Goal: Information Seeking & Learning: Learn about a topic

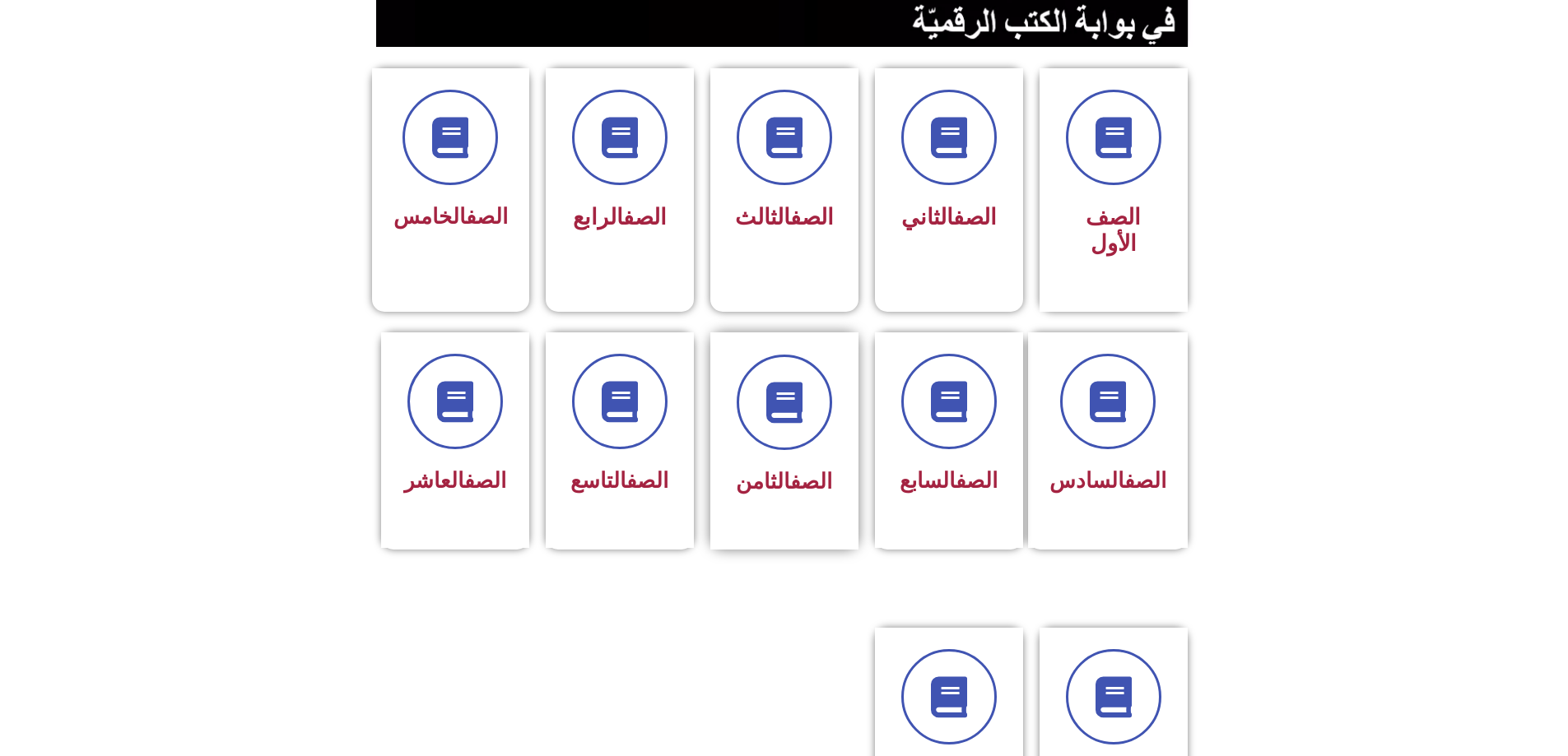
scroll to position [329, 0]
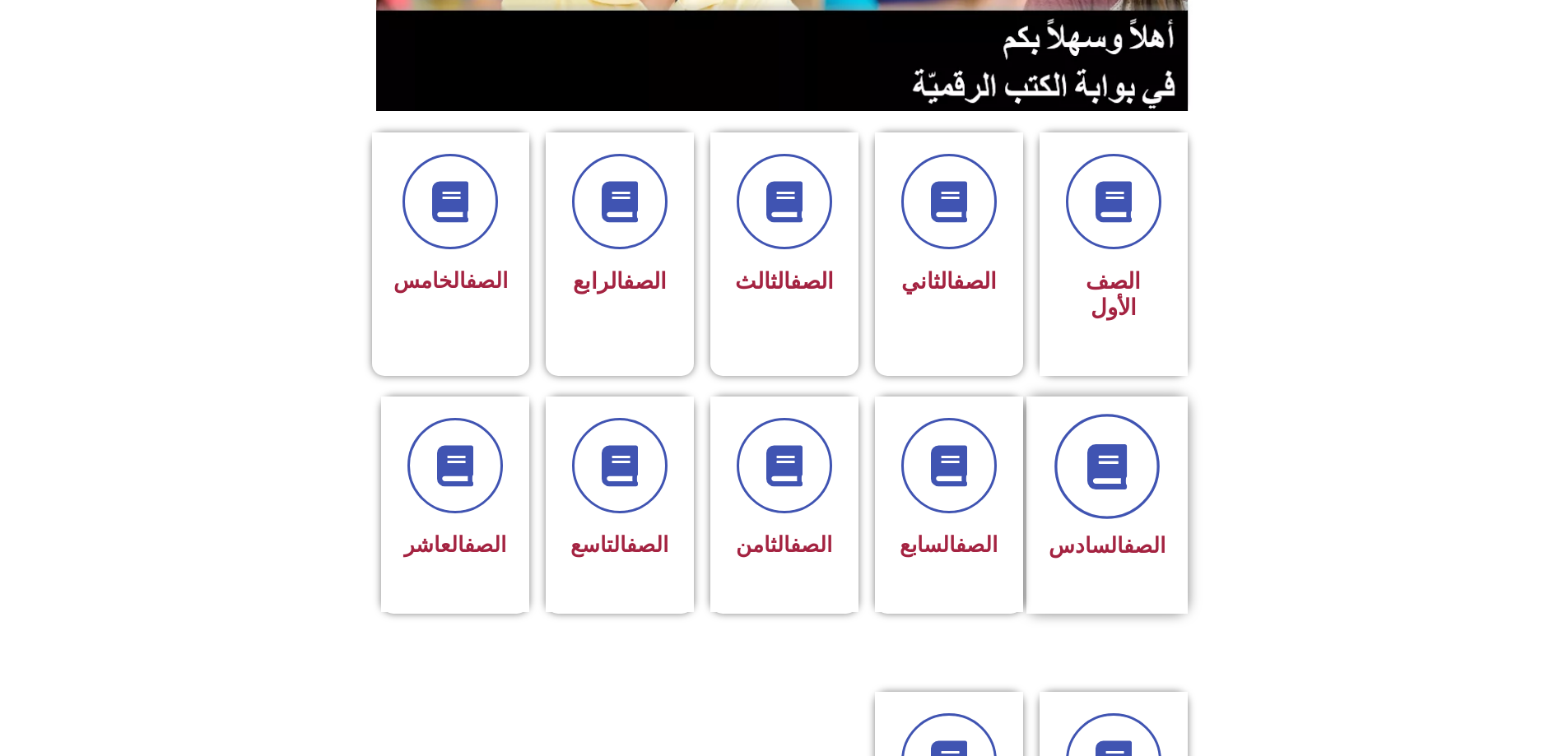
click at [1108, 444] on span at bounding box center [1107, 466] width 105 height 105
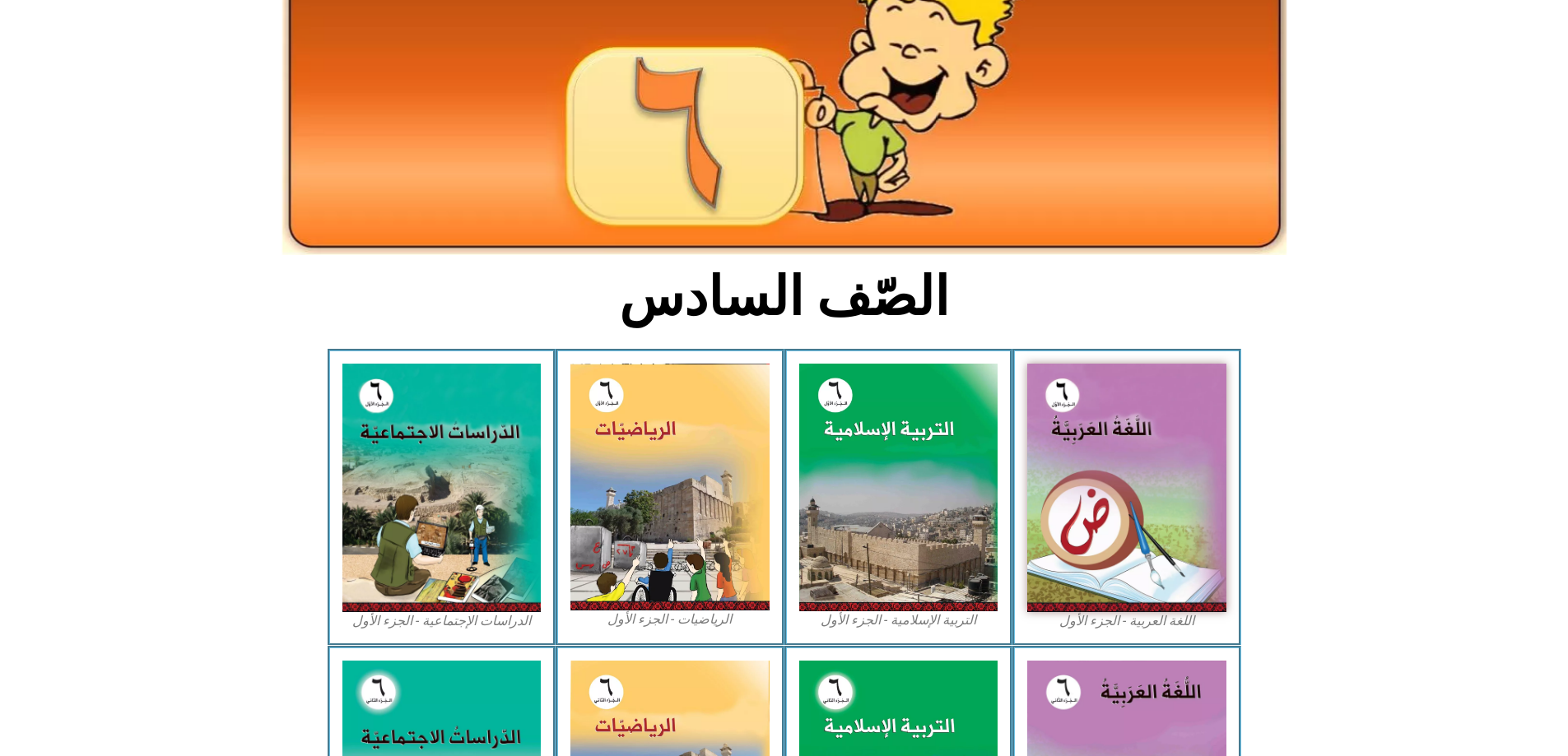
scroll to position [165, 0]
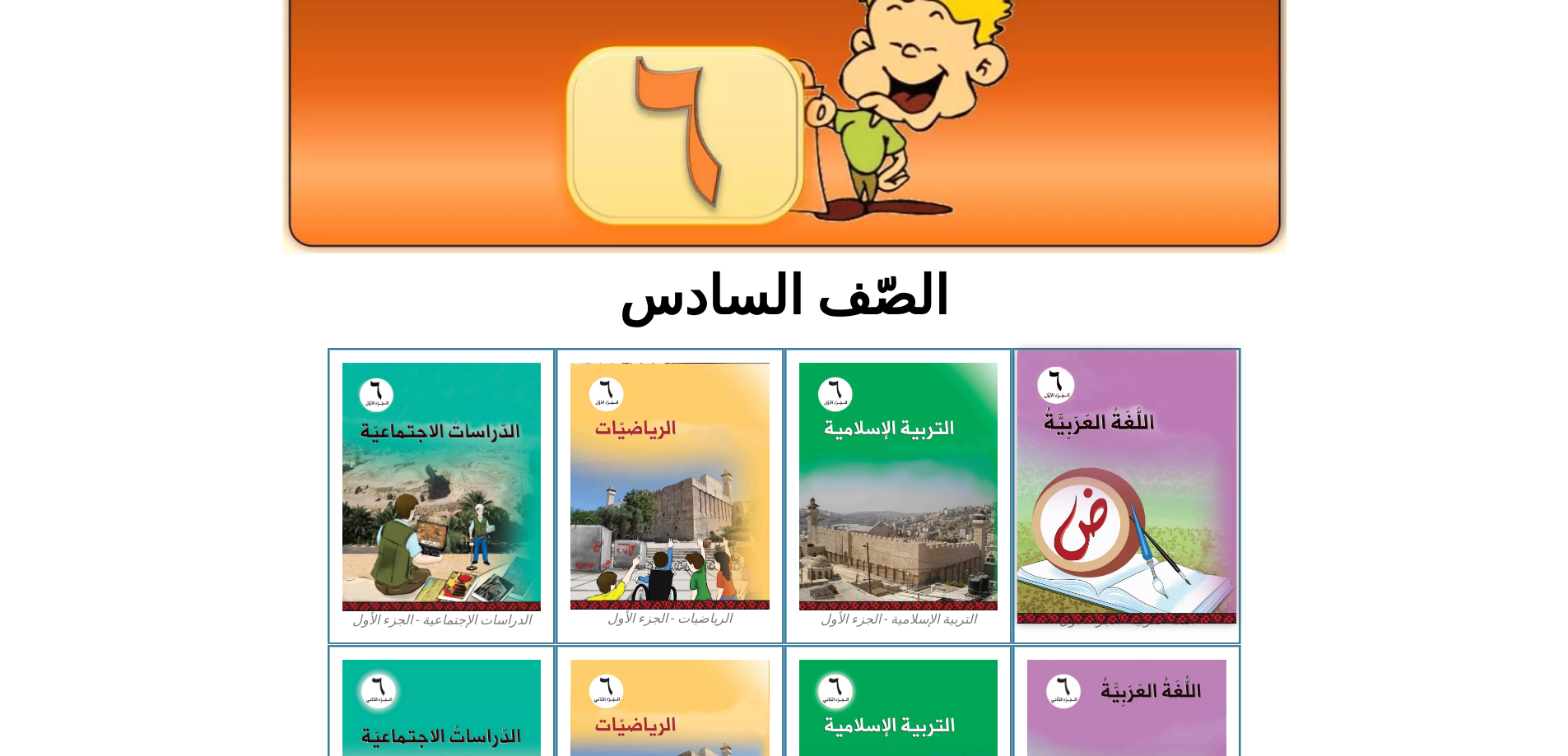
click at [1040, 427] on img at bounding box center [1127, 487] width 219 height 273
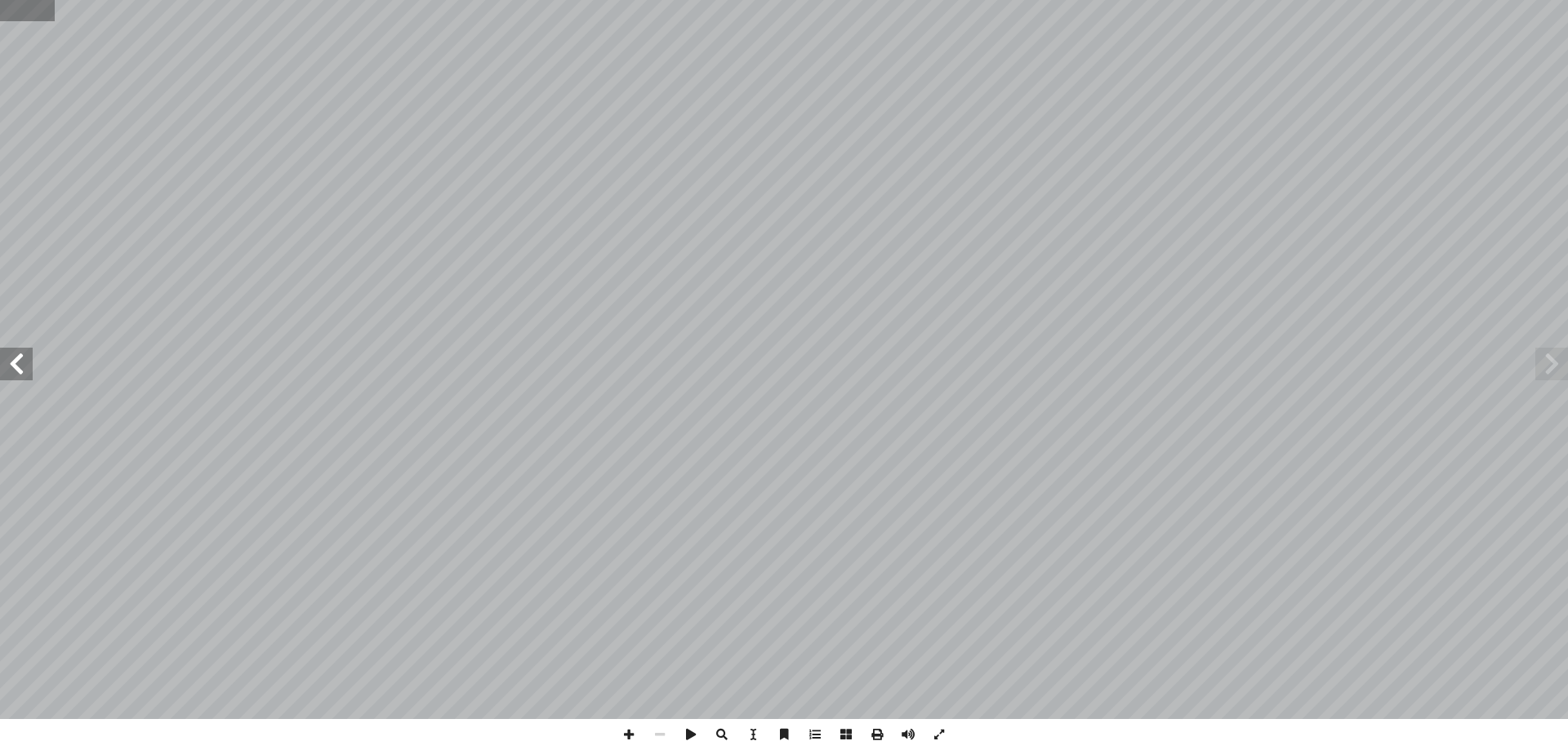
click at [30, 4] on input "text" at bounding box center [27, 10] width 55 height 21
type input "**"
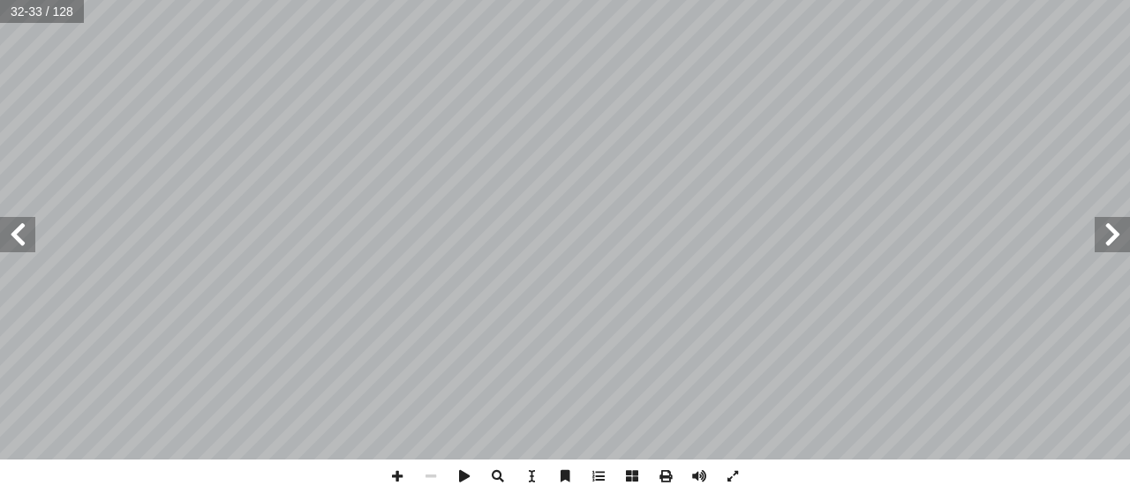
click at [7, 233] on span at bounding box center [17, 234] width 35 height 35
click at [1104, 244] on span at bounding box center [1111, 234] width 35 height 35
drag, startPoint x: 395, startPoint y: 482, endPoint x: 412, endPoint y: 464, distance: 25.0
click at [397, 479] on span at bounding box center [397, 477] width 34 height 34
click at [389, 475] on span at bounding box center [397, 477] width 34 height 34
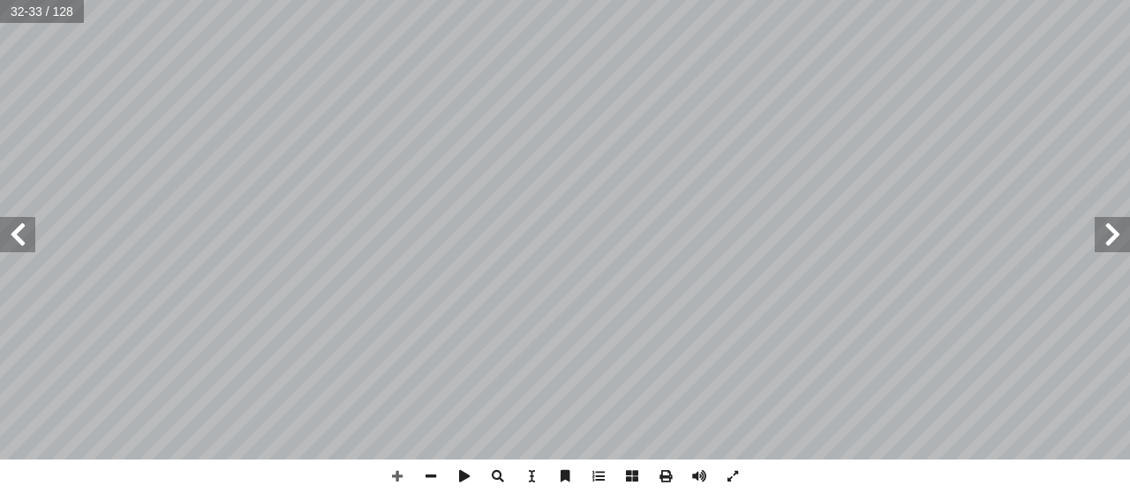
click at [528, 0] on html "الصفحة الرئيسية الصف الأول الصف الثاني الصف الثالث الصف الرابع الصف الخامس الصف…" at bounding box center [565, 80] width 1130 height 161
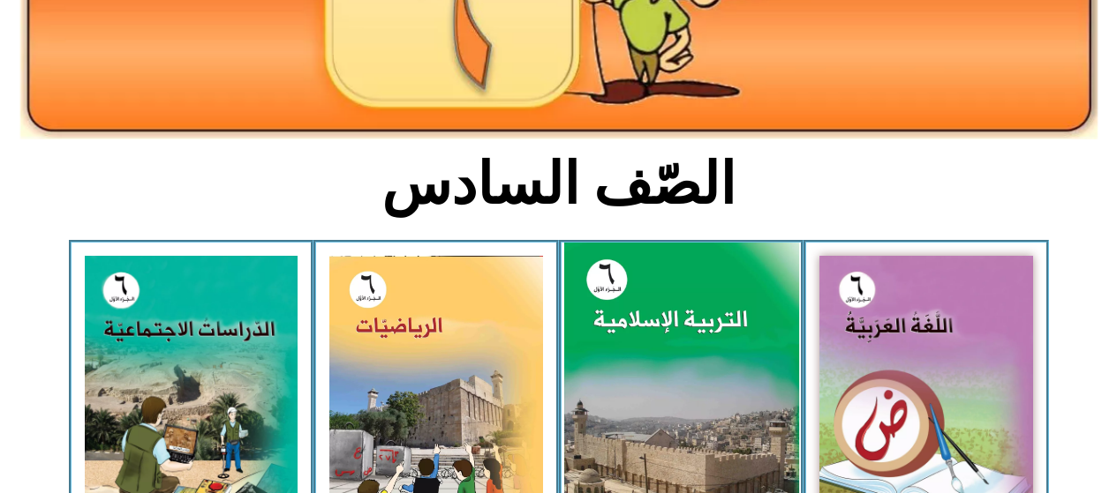
scroll to position [482, 0]
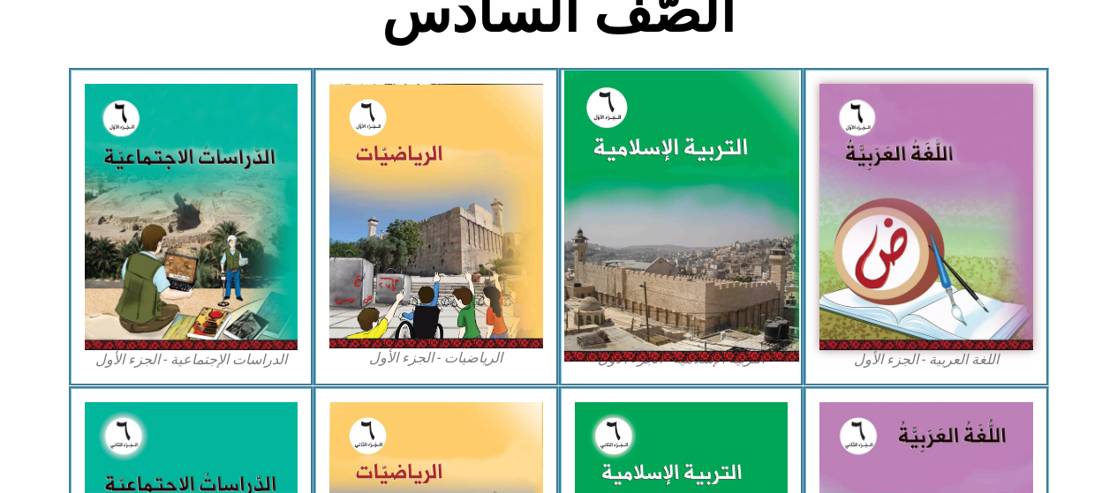
click at [674, 319] on img at bounding box center [680, 217] width 235 height 292
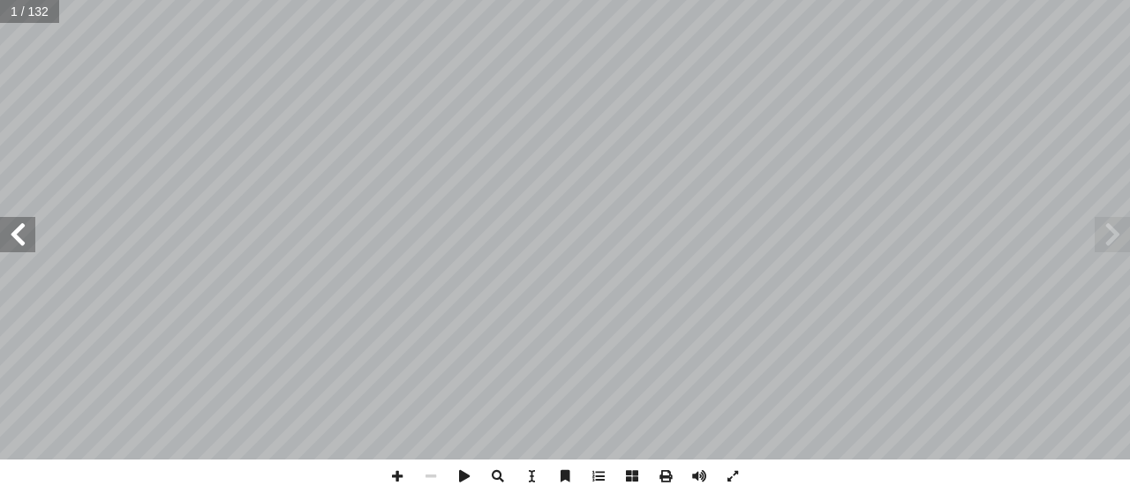
click at [26, 237] on span at bounding box center [17, 234] width 35 height 35
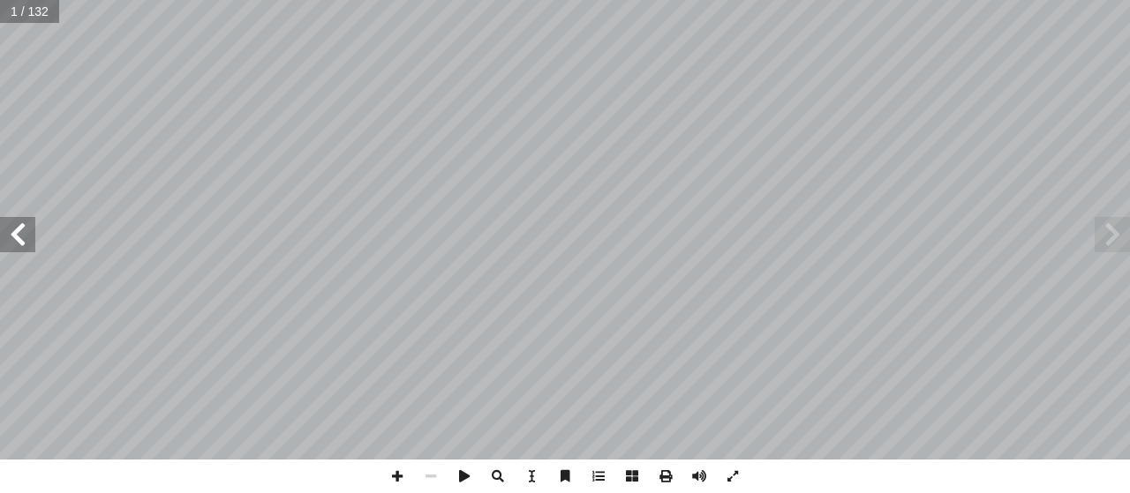
click at [26, 237] on span at bounding box center [17, 234] width 35 height 35
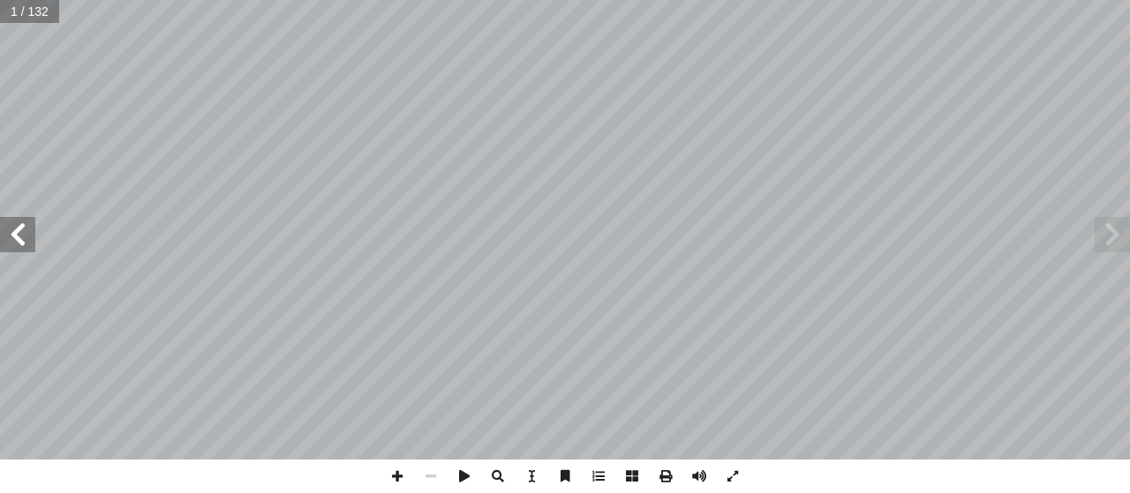
click at [26, 237] on span at bounding box center [17, 234] width 35 height 35
click at [13, 21] on input "text" at bounding box center [42, 11] width 84 height 23
type input "**"
click at [21, 229] on span at bounding box center [17, 234] width 35 height 35
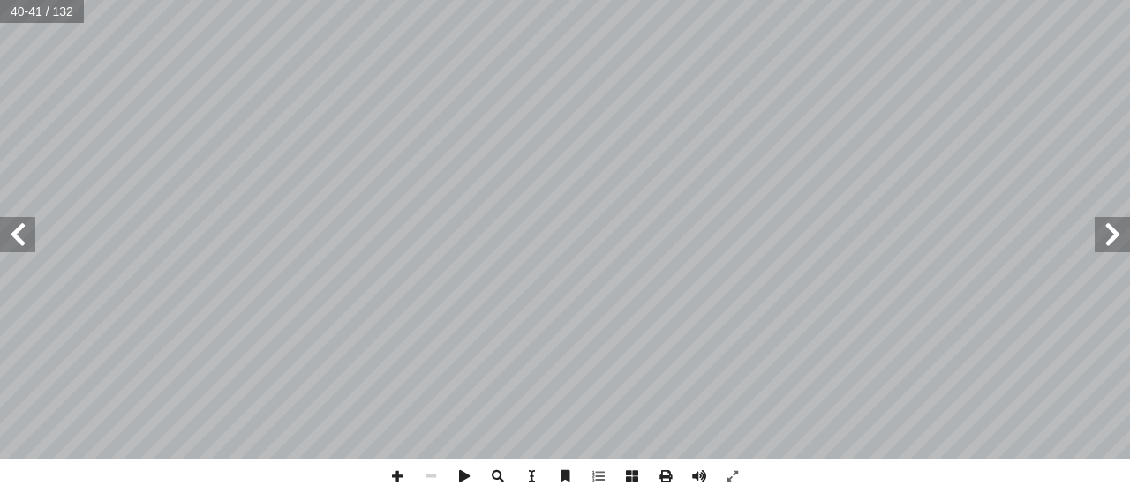
click at [21, 230] on span at bounding box center [17, 234] width 35 height 35
click at [397, 470] on span at bounding box center [397, 477] width 34 height 34
click at [27, 229] on span at bounding box center [17, 234] width 35 height 35
click at [22, 246] on span at bounding box center [17, 234] width 35 height 35
